Goal: Ask a question

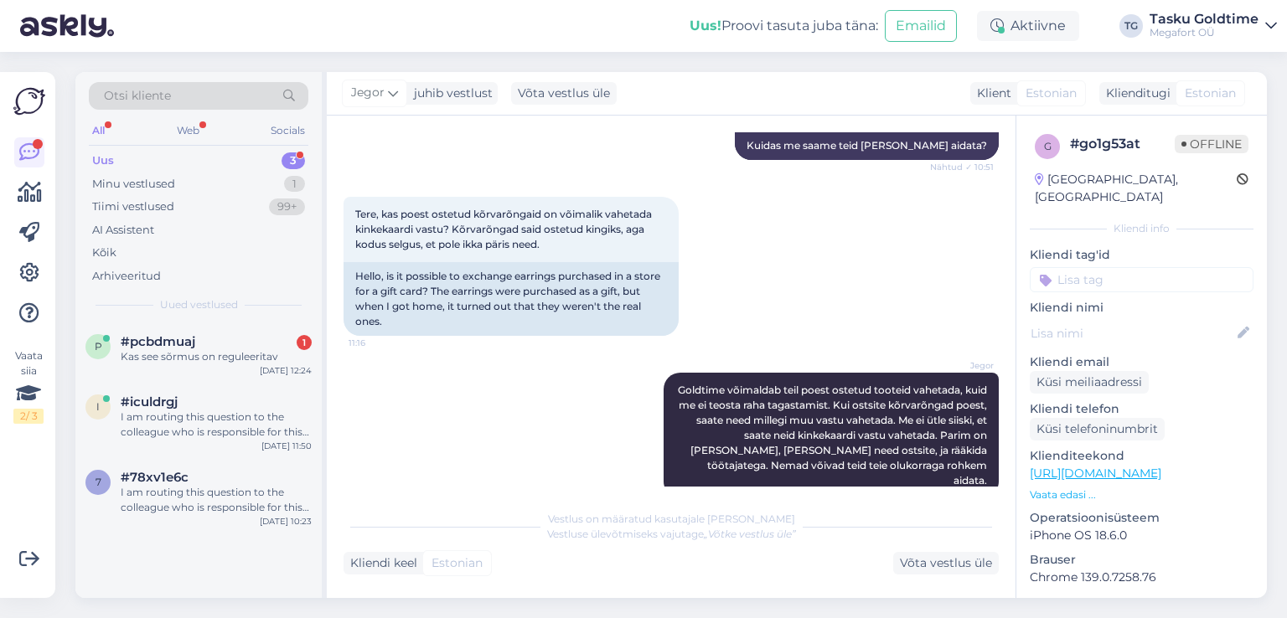
click at [213, 349] on div "Kas see sõrmus on reguleeritav" at bounding box center [216, 356] width 191 height 15
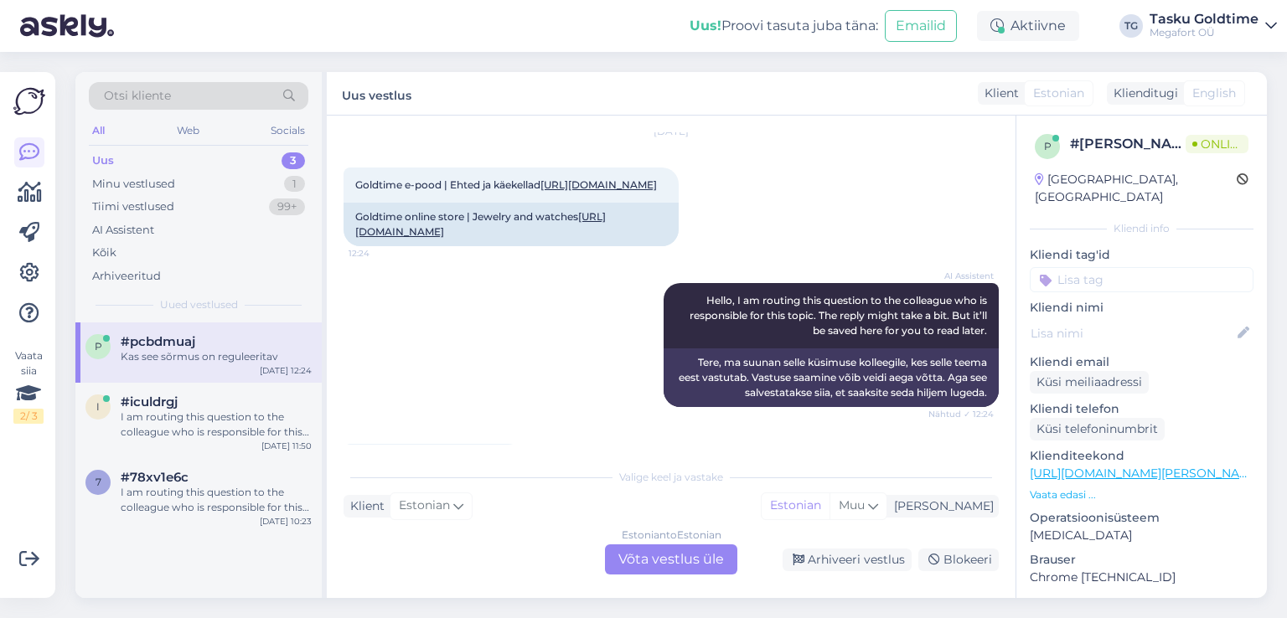
scroll to position [84, 0]
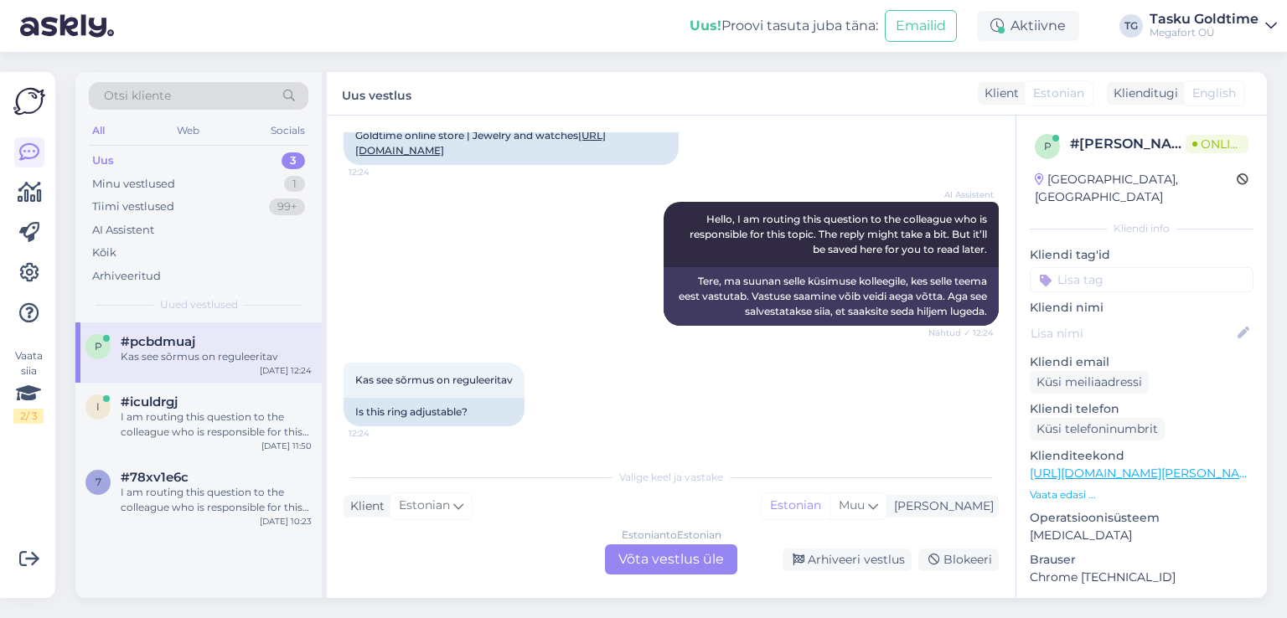
drag, startPoint x: 137, startPoint y: 419, endPoint x: 334, endPoint y: 417, distance: 197.0
click at [141, 419] on div "I am routing this question to the colleague who is responsible for this topic. …" at bounding box center [216, 425] width 191 height 30
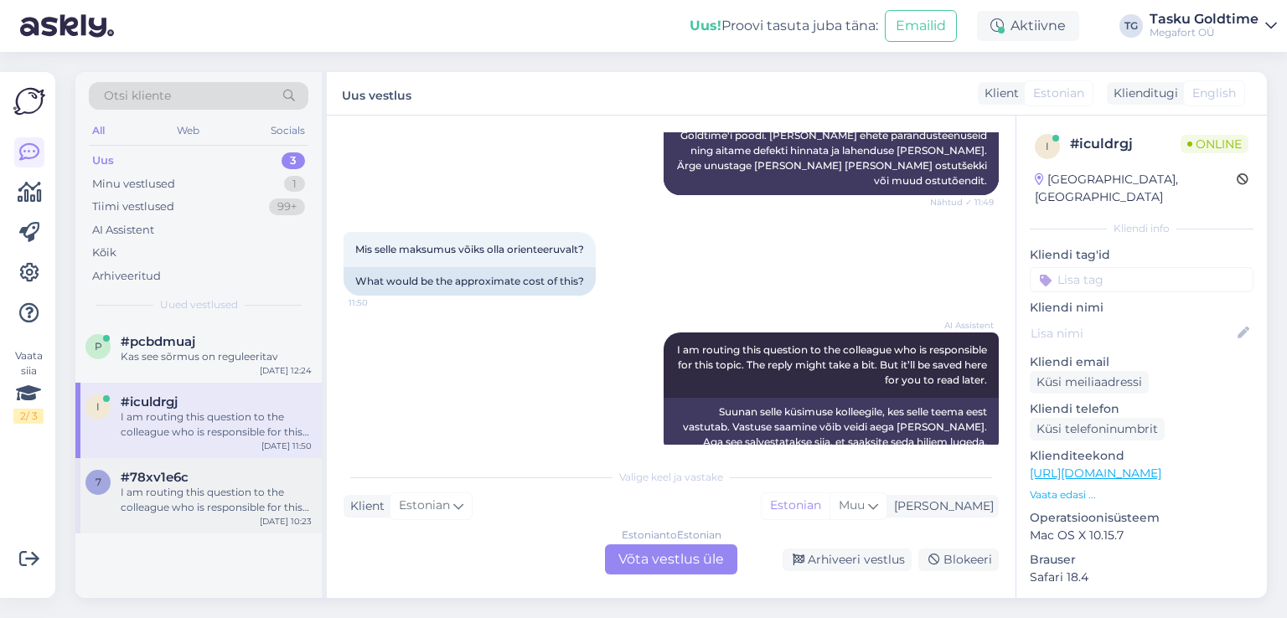
click at [228, 488] on div "I am routing this question to the colleague who is responsible for this topic. …" at bounding box center [216, 500] width 191 height 30
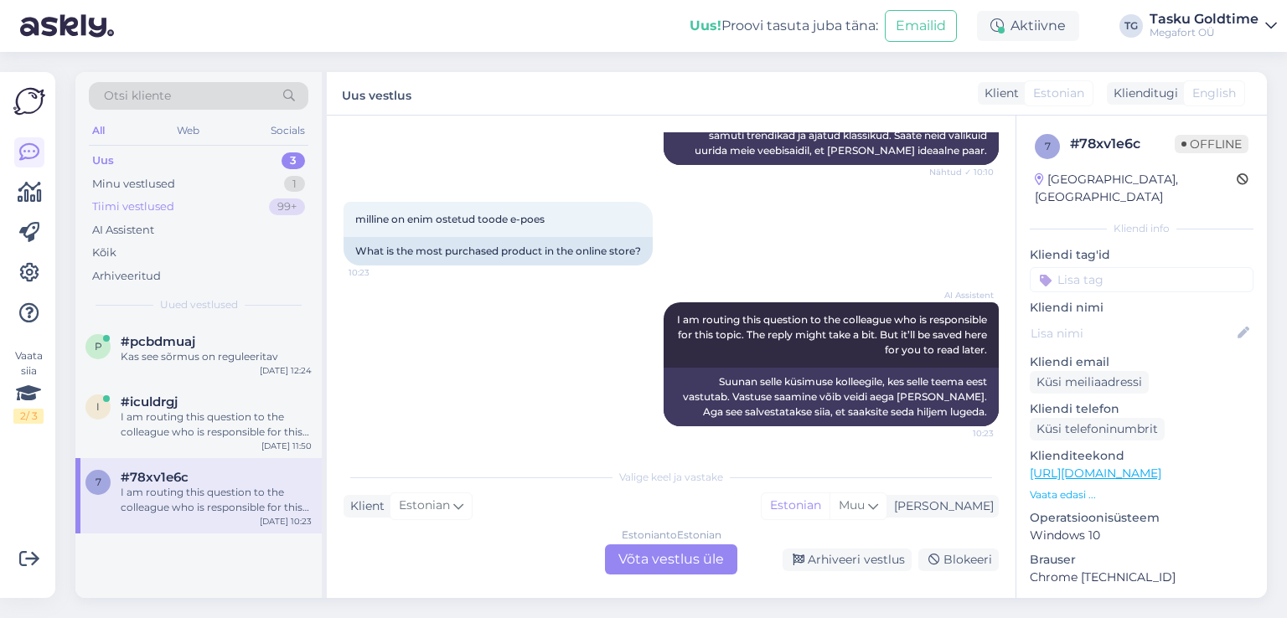
click at [248, 210] on div "Tiimi vestlused 99+" at bounding box center [199, 206] width 220 height 23
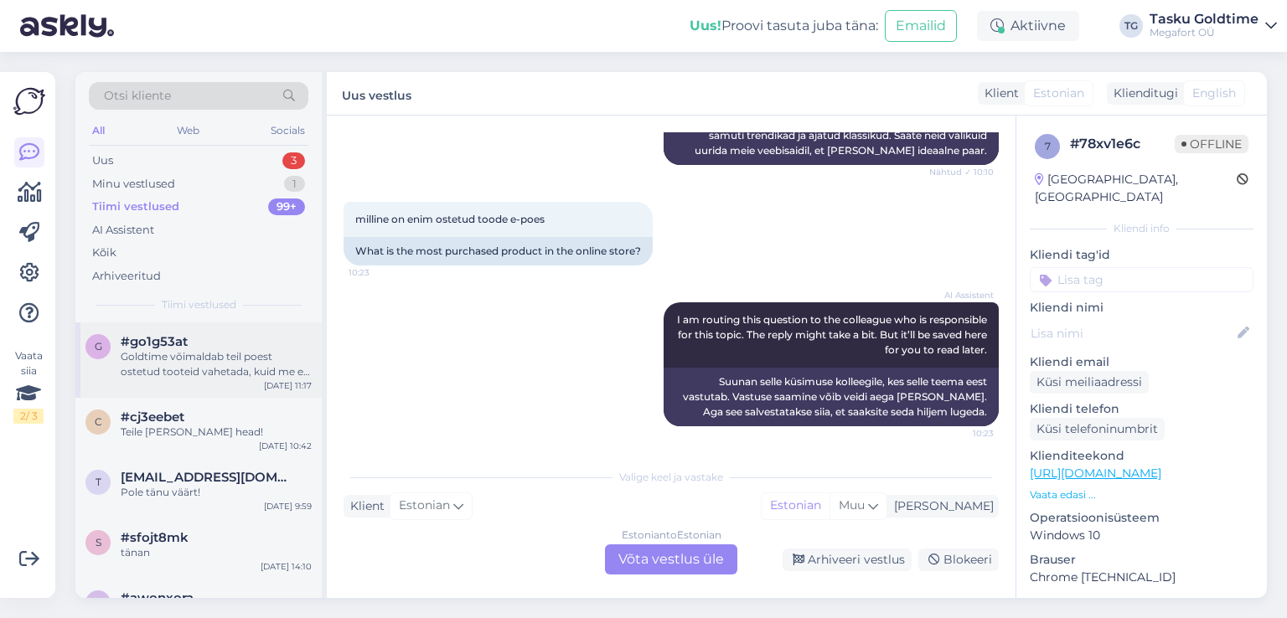
click at [261, 380] on div "g #go1g53at Goldtime võimaldab teil poest ostetud tooteid vahetada, kuid me ei …" at bounding box center [198, 360] width 246 height 75
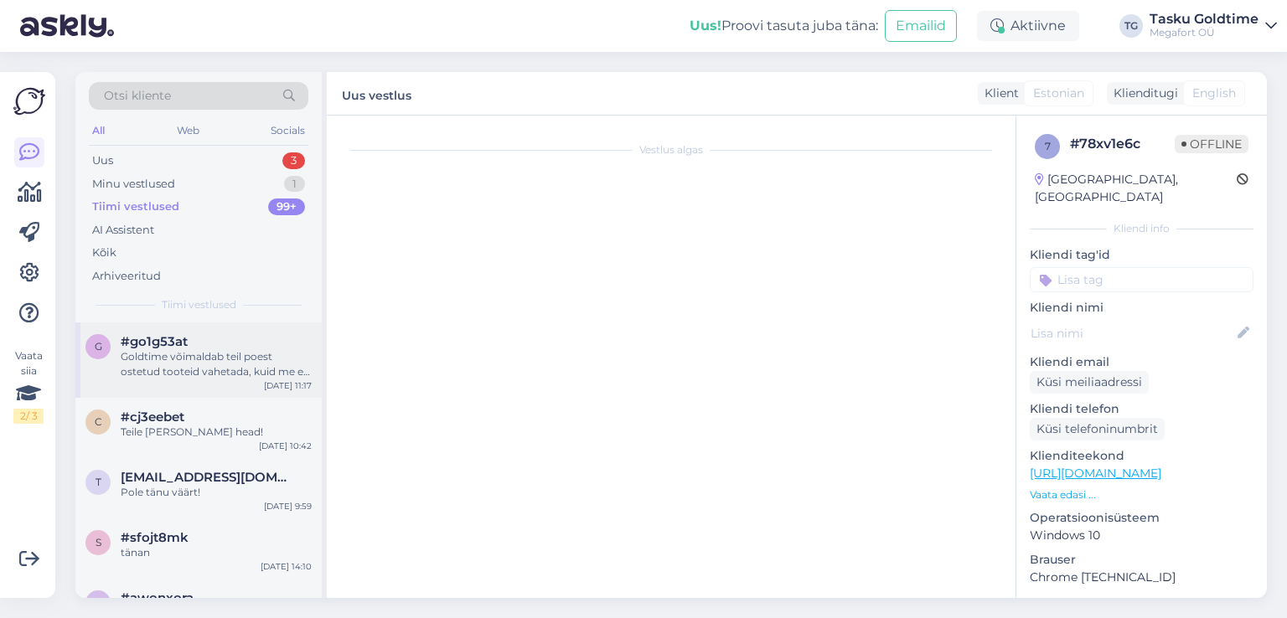
scroll to position [668, 0]
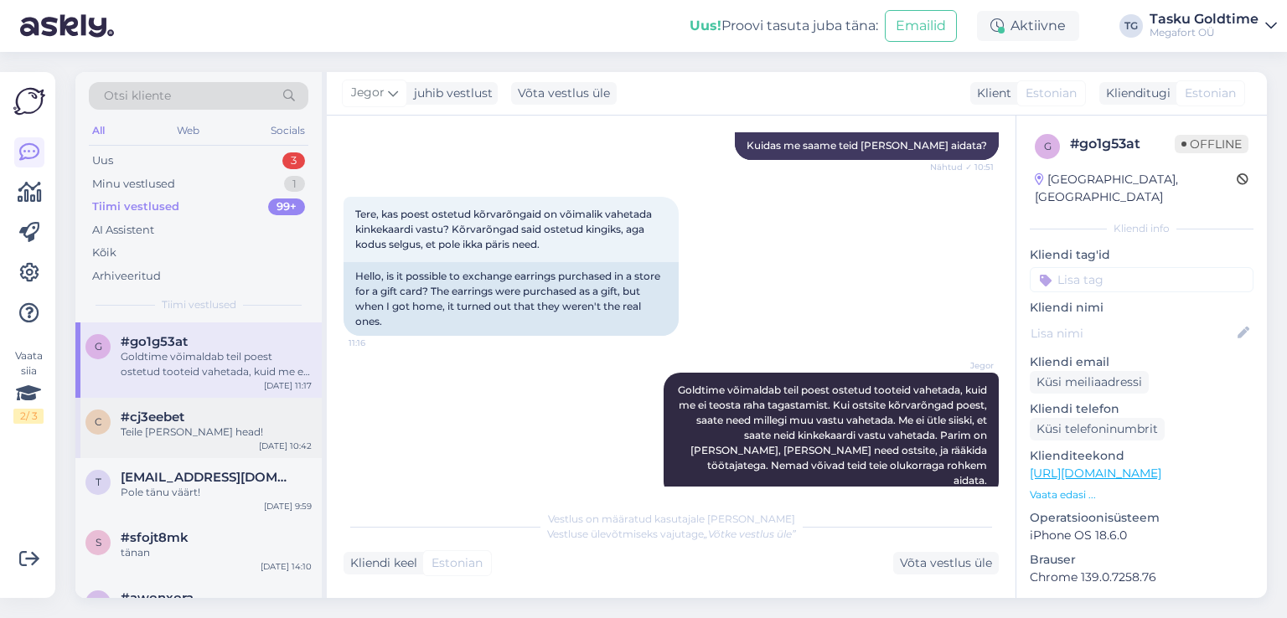
click at [216, 403] on div "c #cj3eebet Teile [PERSON_NAME] head! [DATE] 10:42" at bounding box center [198, 428] width 246 height 60
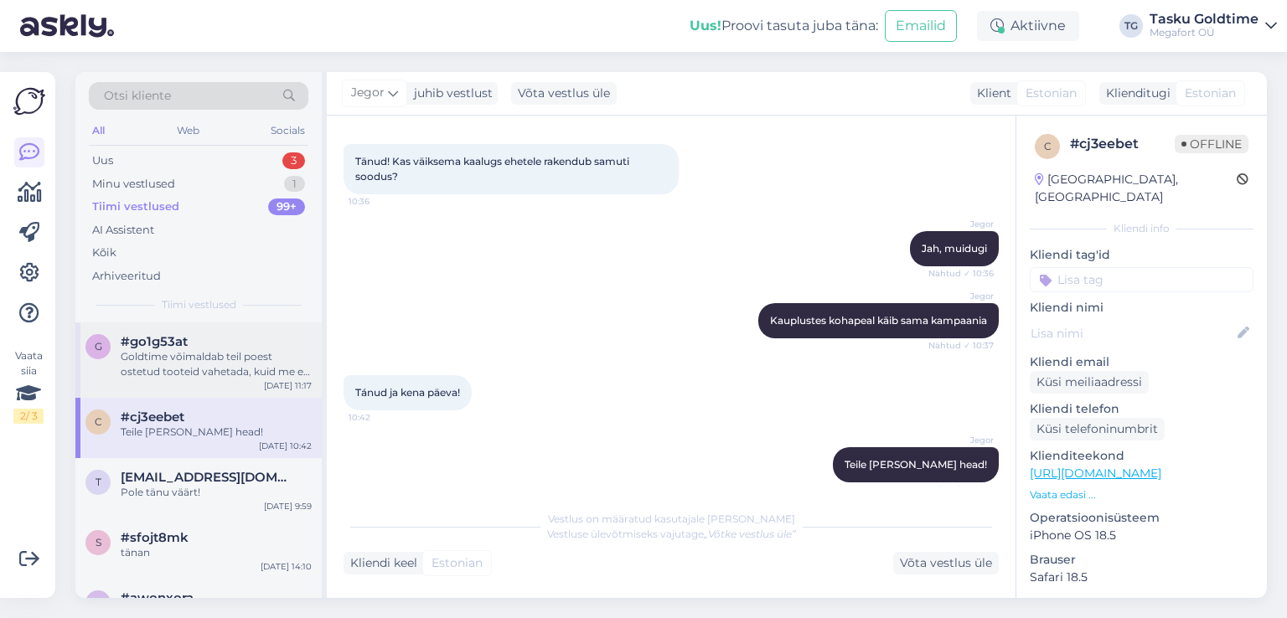
click at [212, 376] on div "Goldtime võimaldab teil poest ostetud tooteid vahetada, kuid me ei teosta raha …" at bounding box center [216, 364] width 191 height 30
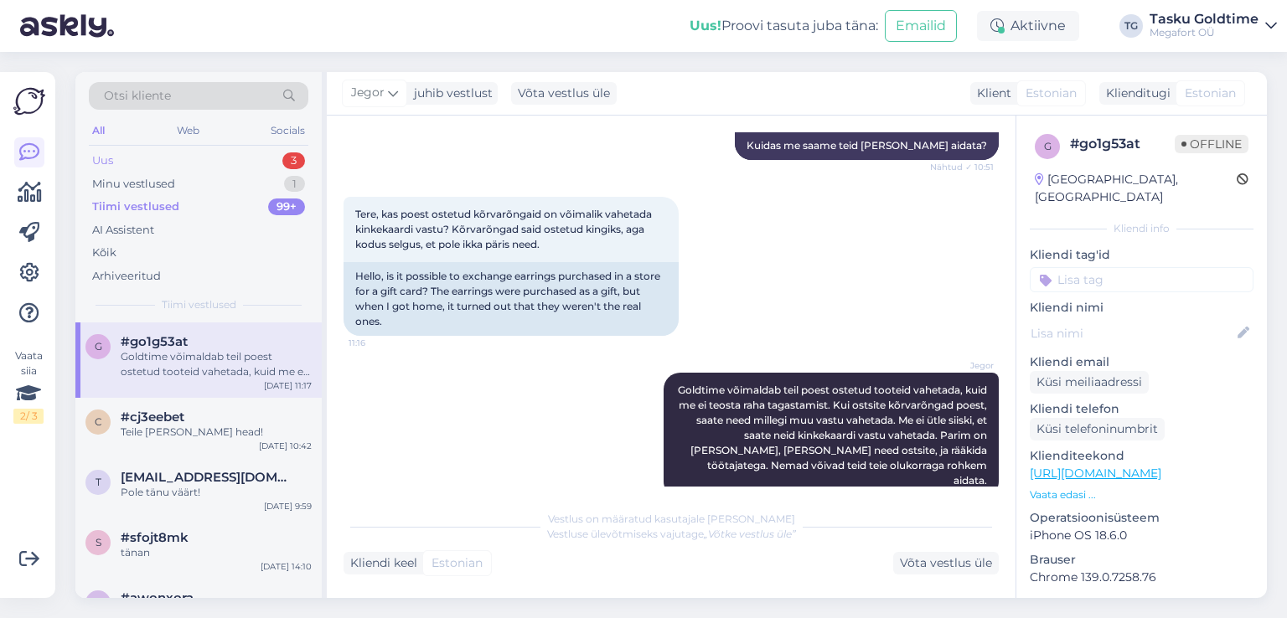
click at [241, 149] on div "Uus 3" at bounding box center [199, 160] width 220 height 23
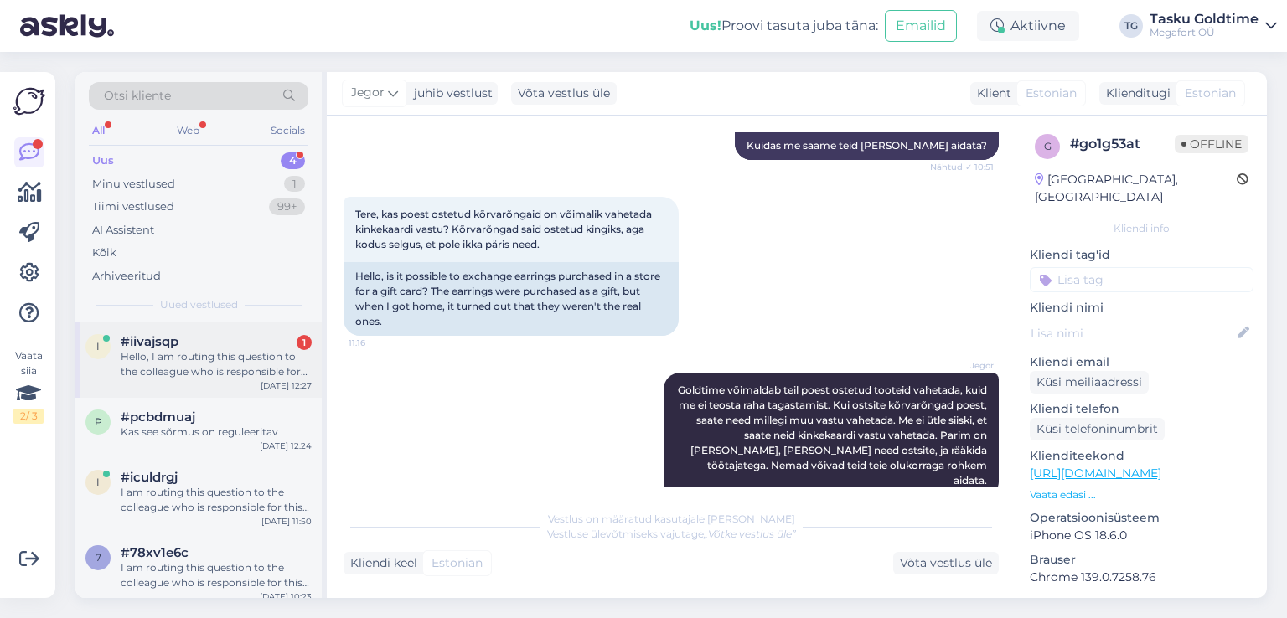
click at [175, 356] on div "Hello, I am routing this question to the colleague who is responsible for this …" at bounding box center [216, 364] width 191 height 30
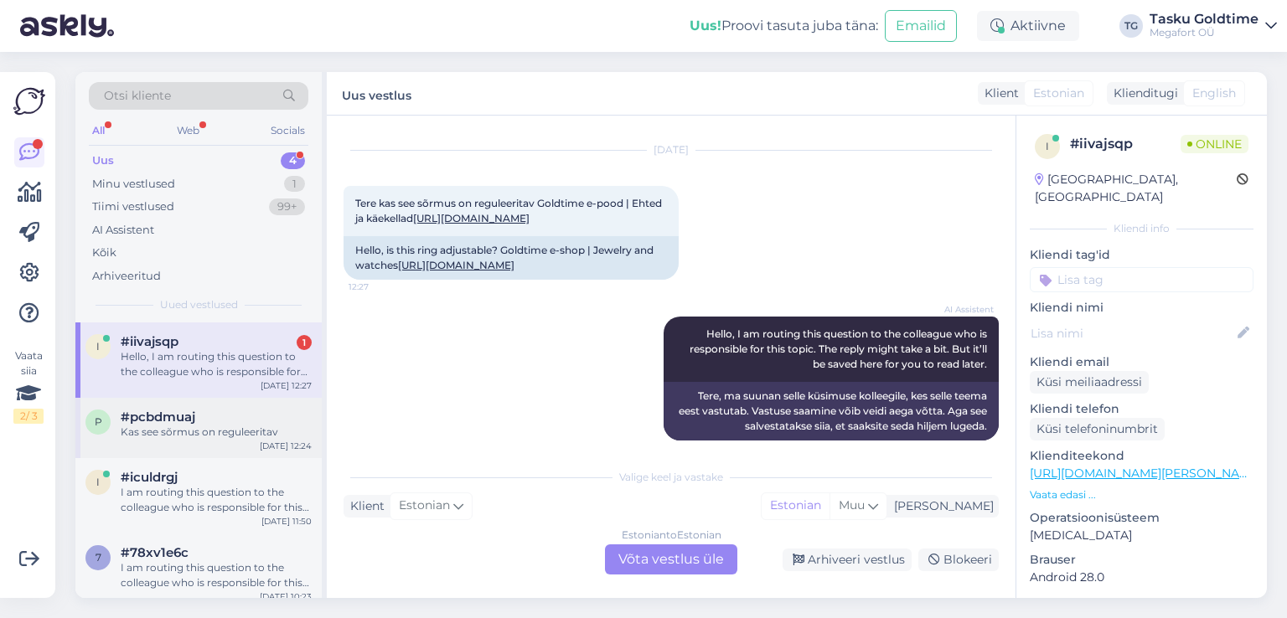
click at [227, 430] on div "Kas see sõrmus on reguleeritav" at bounding box center [216, 432] width 191 height 15
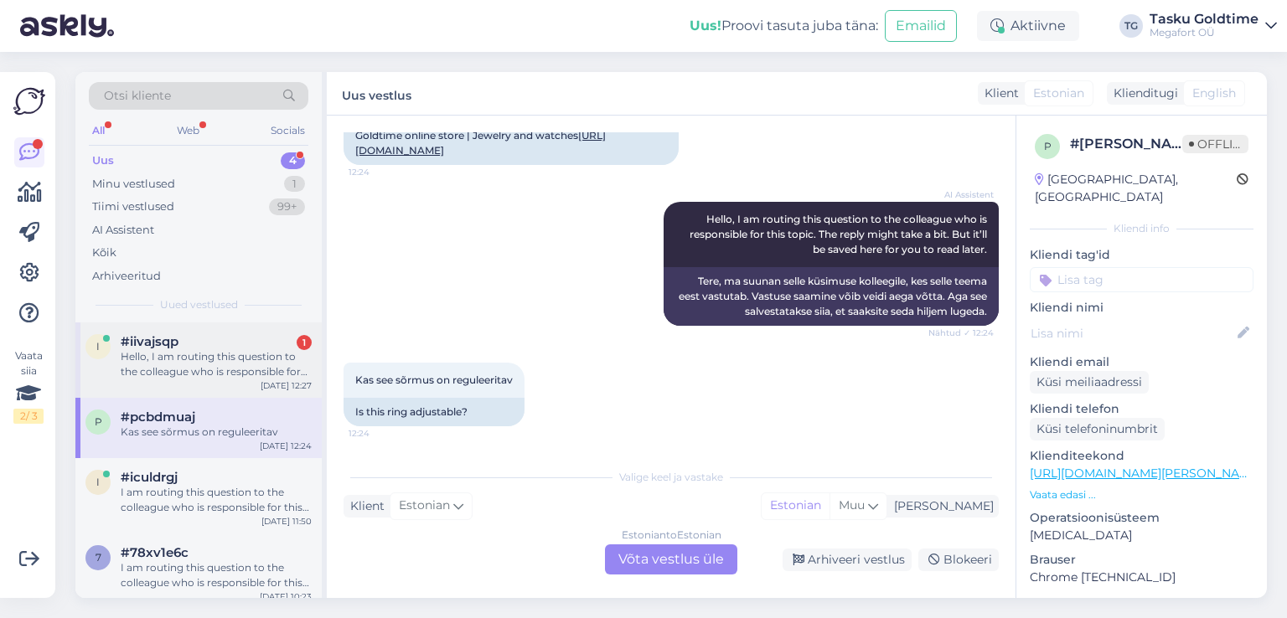
click at [272, 352] on div "Hello, I am routing this question to the colleague who is responsible for this …" at bounding box center [216, 364] width 191 height 30
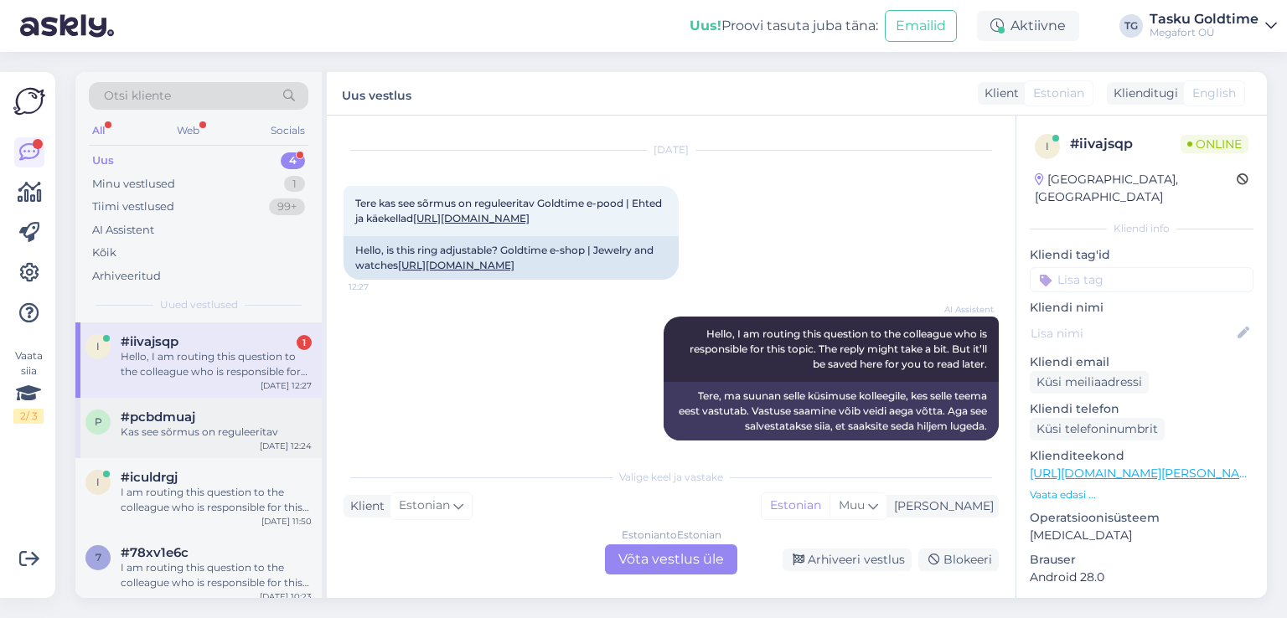
click at [229, 429] on div "Kas see sõrmus on reguleeritav" at bounding box center [216, 432] width 191 height 15
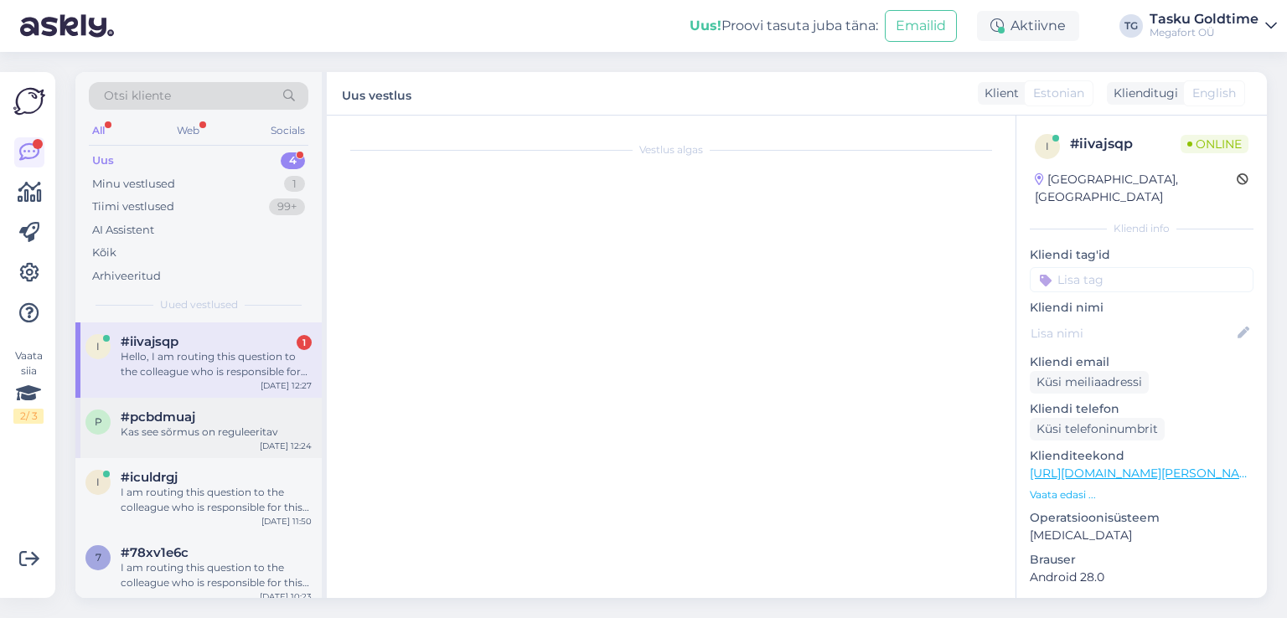
scroll to position [150, 0]
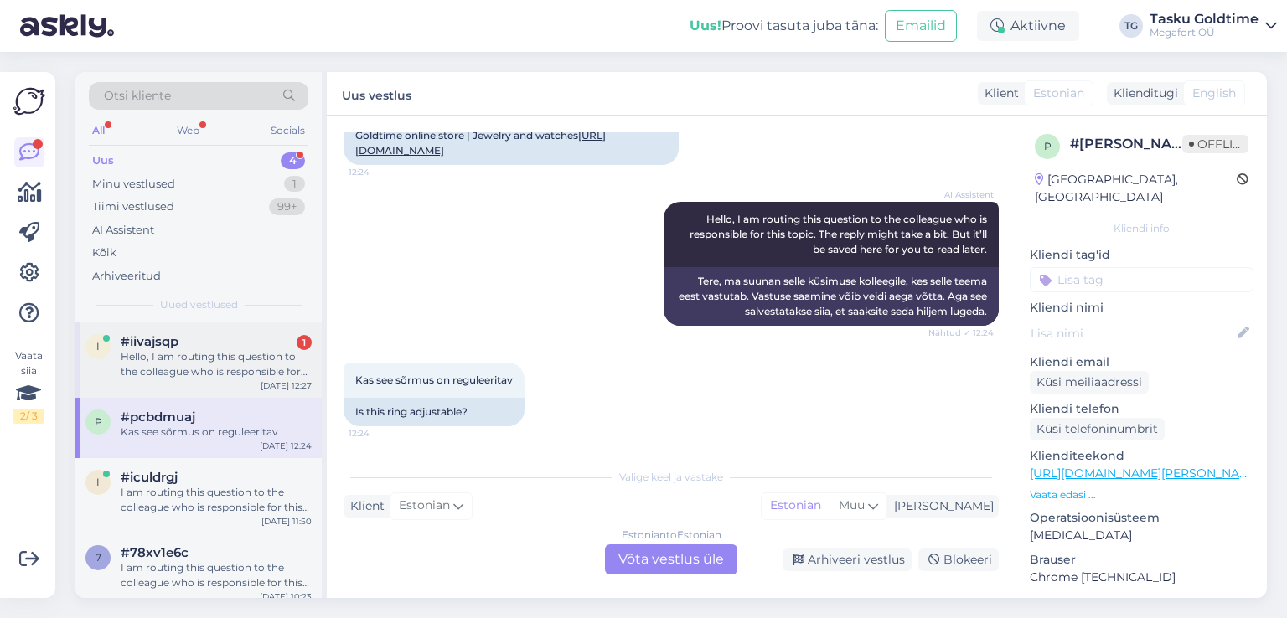
click at [256, 375] on div "Hello, I am routing this question to the colleague who is responsible for this …" at bounding box center [216, 364] width 191 height 30
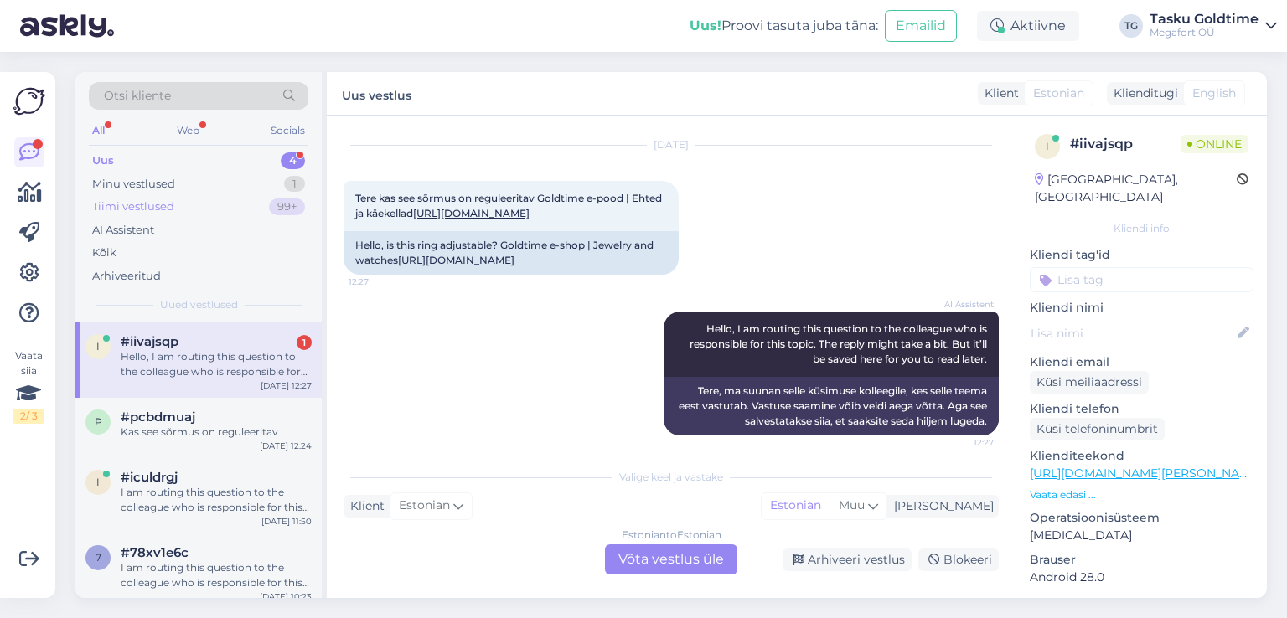
scroll to position [49, 0]
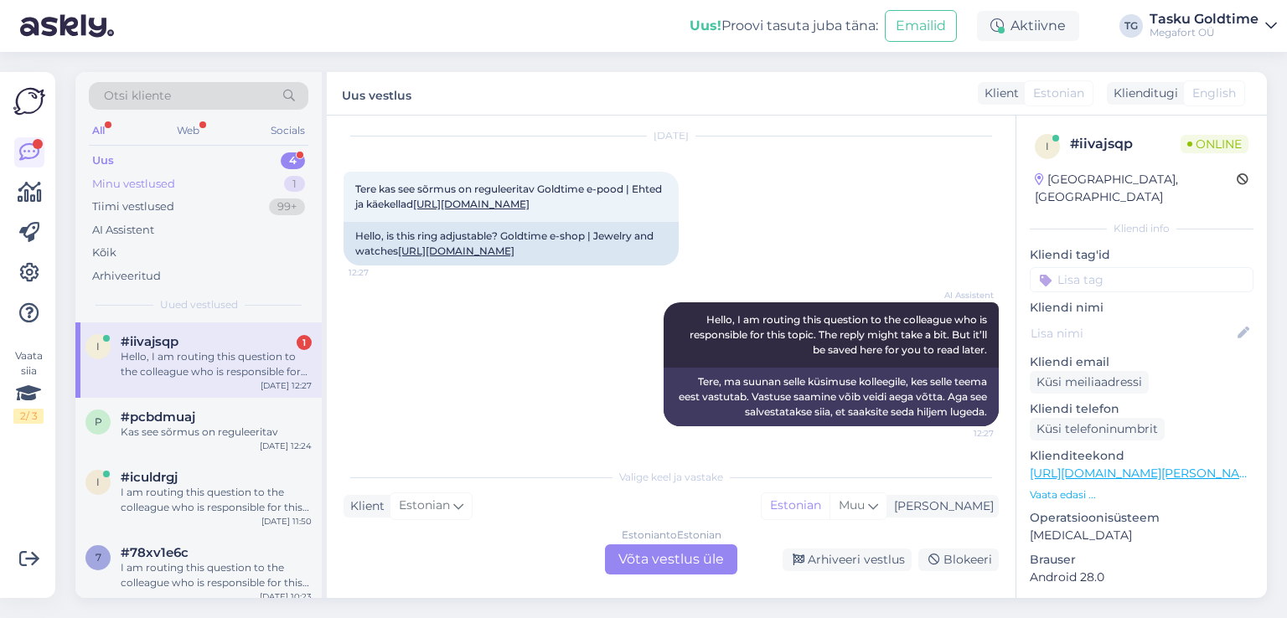
drag, startPoint x: 258, startPoint y: 159, endPoint x: 229, endPoint y: 172, distance: 31.9
click at [256, 161] on div "Uus 4" at bounding box center [199, 160] width 220 height 23
